Goal: Information Seeking & Learning: Check status

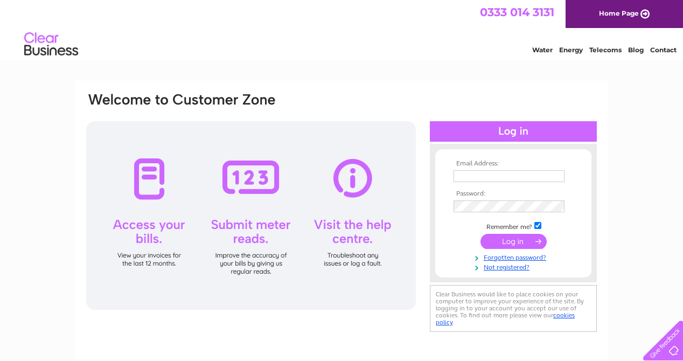
type input "[EMAIL_ADDRESS][DOMAIN_NAME]"
click at [515, 243] on input "submit" at bounding box center [513, 241] width 66 height 15
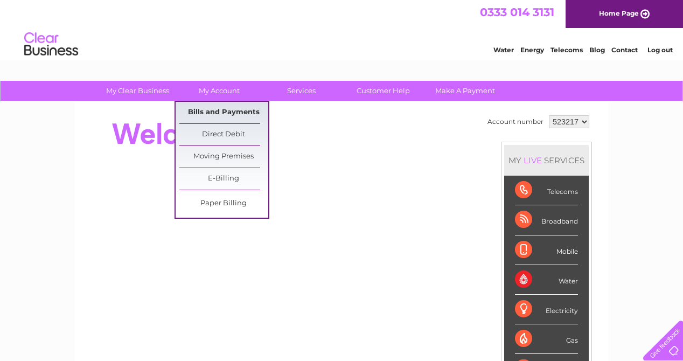
click at [224, 110] on link "Bills and Payments" at bounding box center [223, 113] width 89 height 22
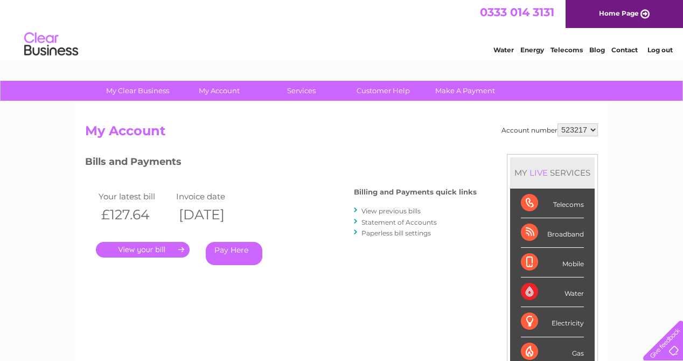
click at [176, 248] on link "." at bounding box center [143, 250] width 94 height 16
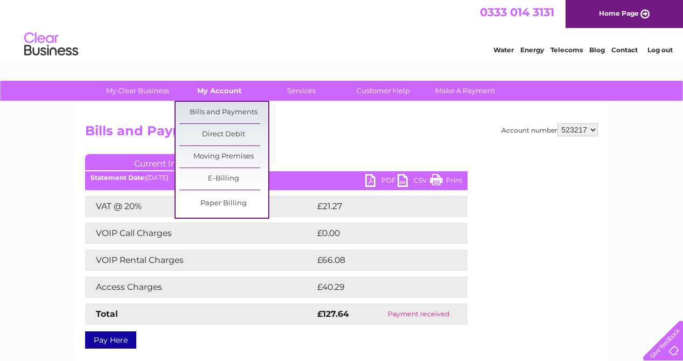
click at [238, 89] on link "My Account" at bounding box center [219, 91] width 89 height 20
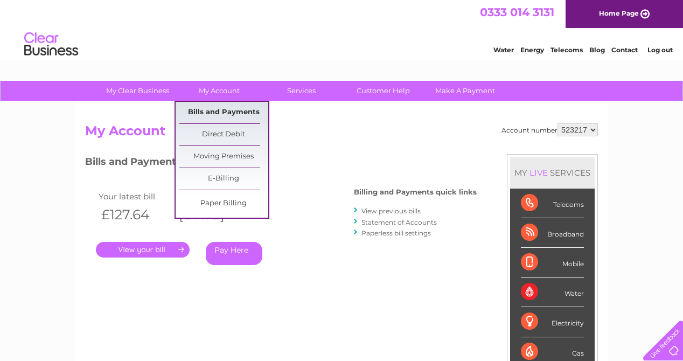
click at [230, 108] on link "Bills and Payments" at bounding box center [223, 113] width 89 height 22
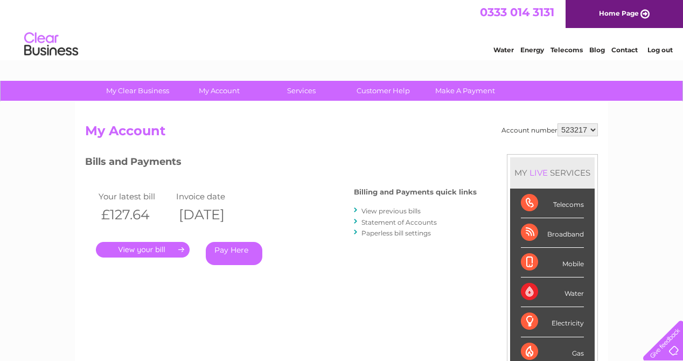
click at [396, 209] on link "View previous bills" at bounding box center [390, 211] width 59 height 8
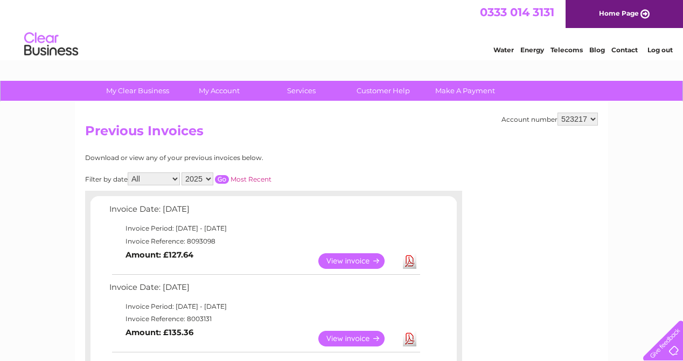
click at [350, 336] on link "View" at bounding box center [357, 339] width 79 height 16
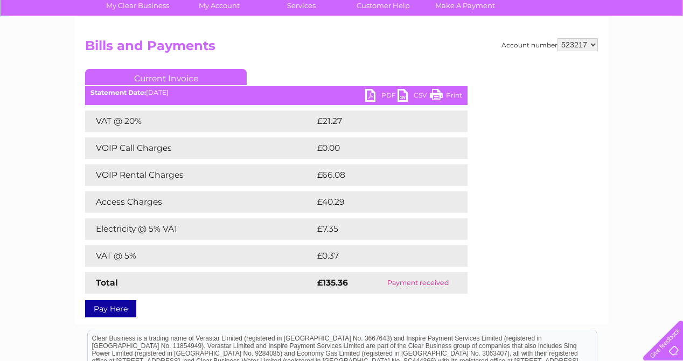
scroll to position [86, 0]
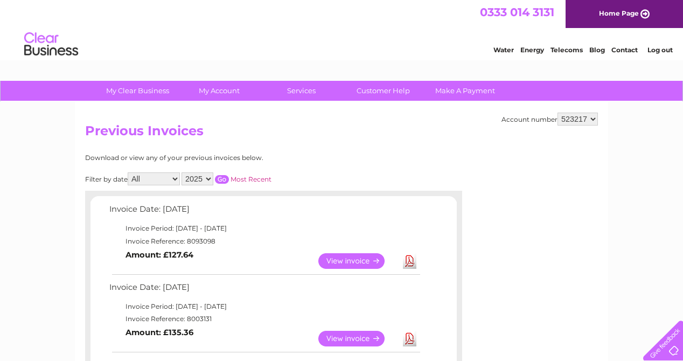
click at [357, 263] on link "View" at bounding box center [357, 261] width 79 height 16
click at [363, 333] on link "View" at bounding box center [357, 339] width 79 height 16
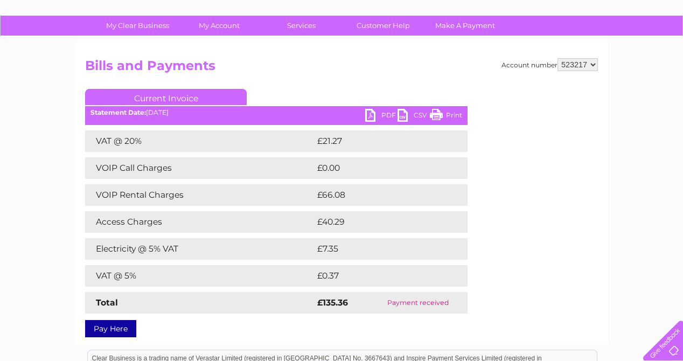
scroll to position [129, 0]
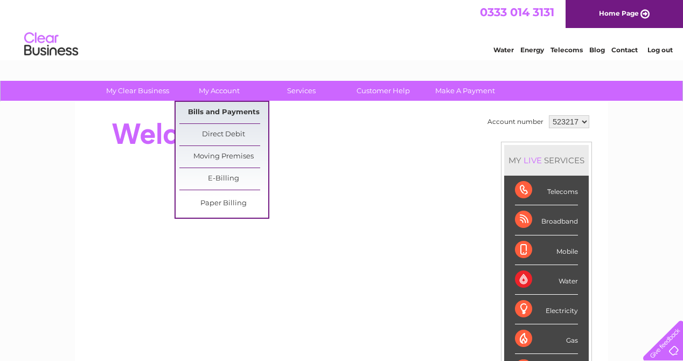
click at [225, 111] on link "Bills and Payments" at bounding box center [223, 113] width 89 height 22
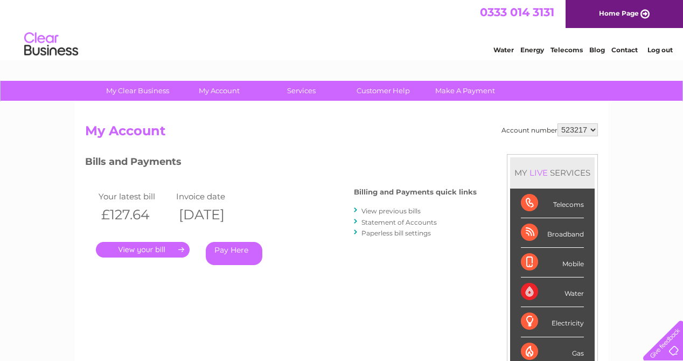
click at [165, 244] on link "." at bounding box center [143, 250] width 94 height 16
